Goal: Browse casually

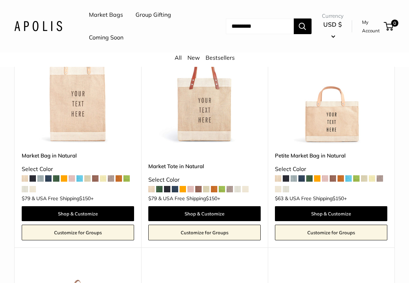
scroll to position [142, 0]
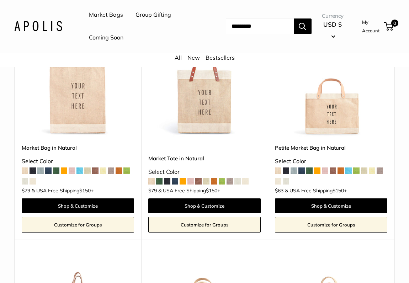
click at [83, 173] on span at bounding box center [79, 171] width 6 height 6
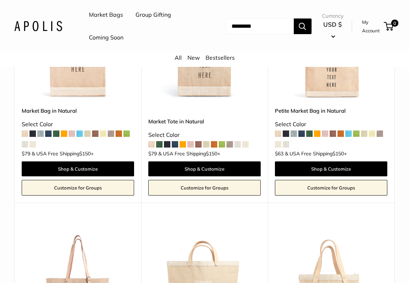
scroll to position [107, 0]
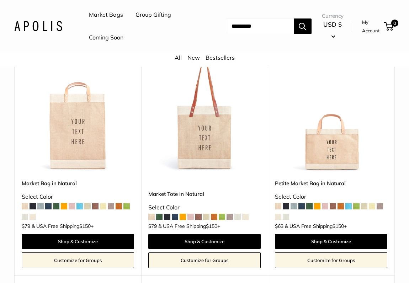
click at [177, 218] on span at bounding box center [175, 217] width 6 height 6
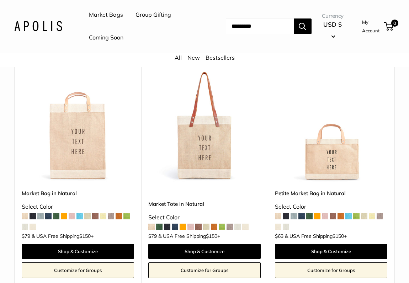
scroll to position [71, 0]
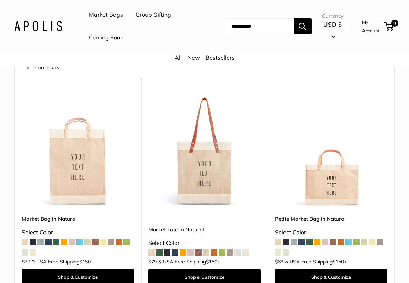
click at [193, 254] on span at bounding box center [190, 252] width 6 height 6
click at [324, 242] on span at bounding box center [325, 242] width 6 height 6
click at [349, 243] on span at bounding box center [348, 242] width 6 height 6
click at [357, 242] on span at bounding box center [356, 242] width 6 height 6
click at [311, 244] on span at bounding box center [309, 242] width 6 height 6
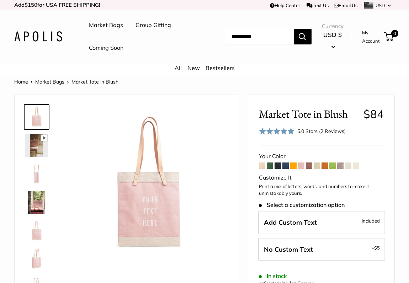
click at [41, 195] on img at bounding box center [36, 202] width 23 height 23
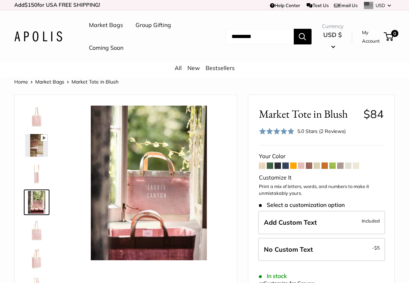
scroll to position [36, 0]
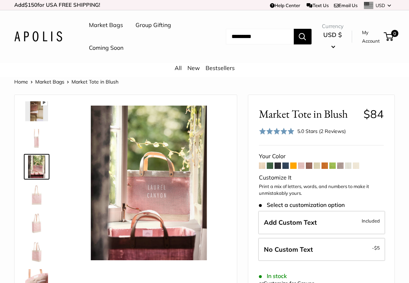
click at [39, 192] on img at bounding box center [36, 195] width 23 height 23
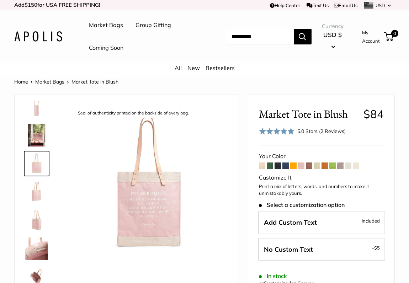
scroll to position [102, 0]
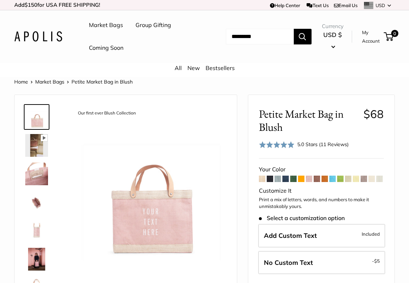
click at [36, 147] on img at bounding box center [36, 145] width 23 height 23
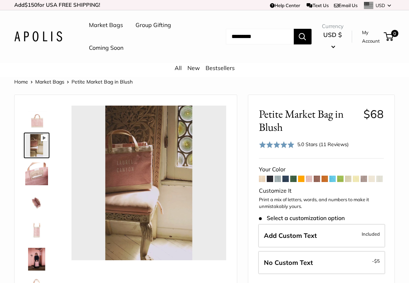
type input "*"
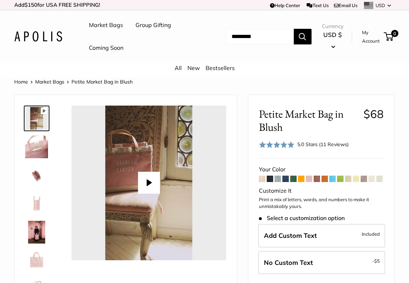
scroll to position [46, 0]
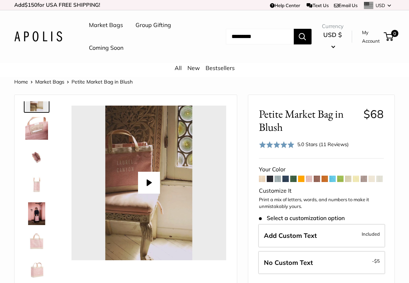
click at [41, 216] on img at bounding box center [36, 213] width 23 height 23
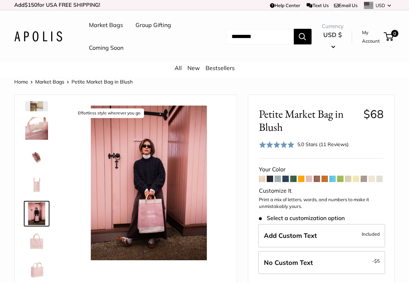
scroll to position [0, 0]
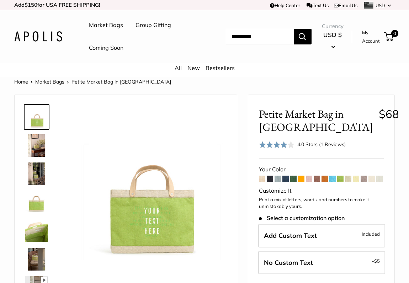
click at [32, 173] on img at bounding box center [36, 174] width 23 height 23
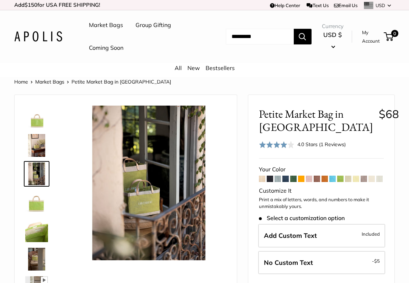
click at [31, 147] on img at bounding box center [36, 145] width 23 height 23
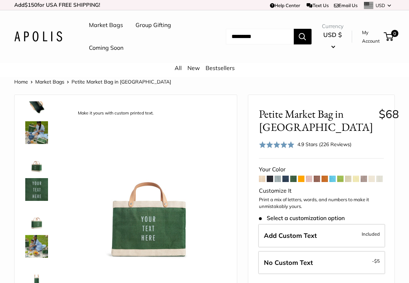
scroll to position [71, 0]
